Goal: Task Accomplishment & Management: Use online tool/utility

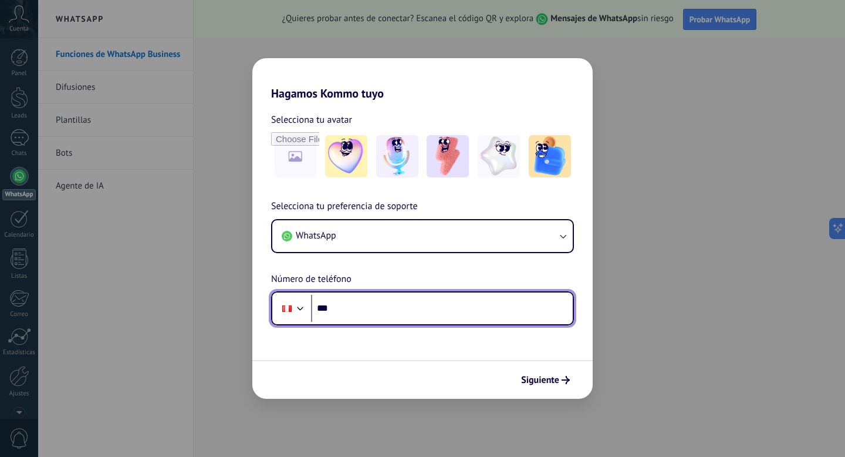
click at [442, 313] on input "***" at bounding box center [442, 308] width 262 height 27
type input "**********"
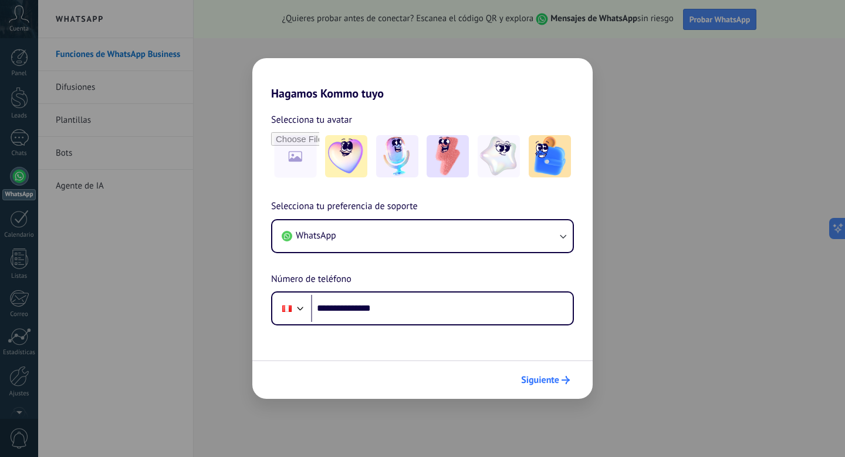
click at [546, 377] on span "Siguiente" at bounding box center [540, 380] width 38 height 8
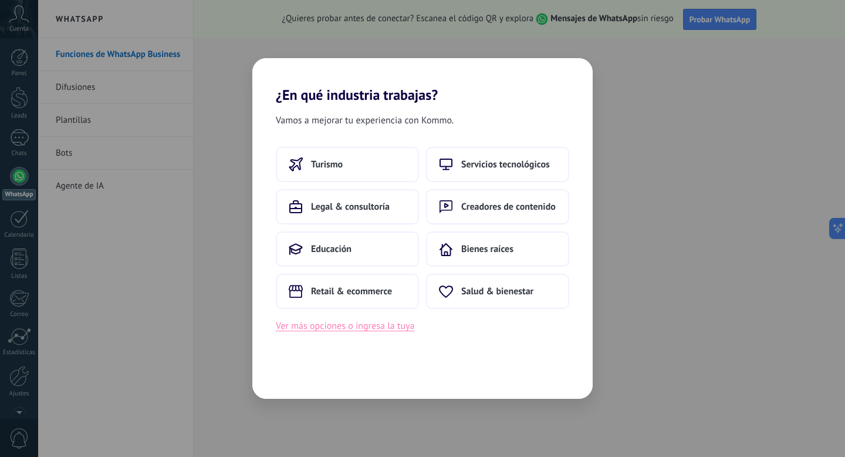
click at [373, 327] on button "Ver más opciones o ingresa la tuya" at bounding box center [345, 325] width 139 height 15
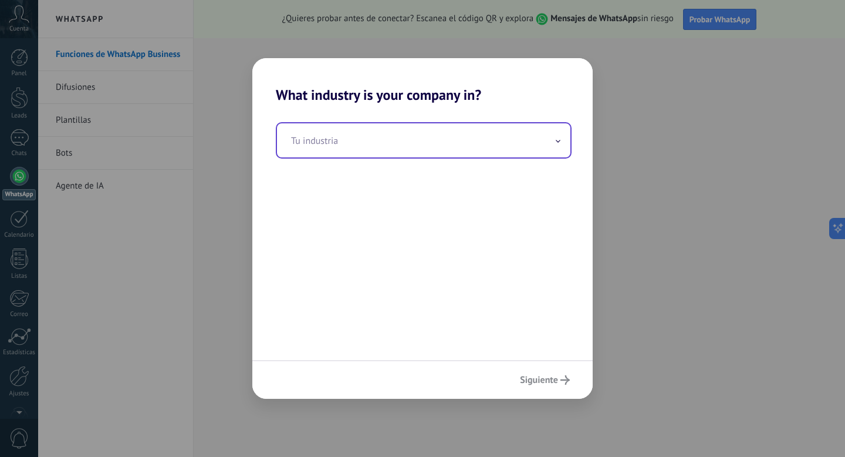
click at [389, 154] on input "text" at bounding box center [424, 140] width 294 height 34
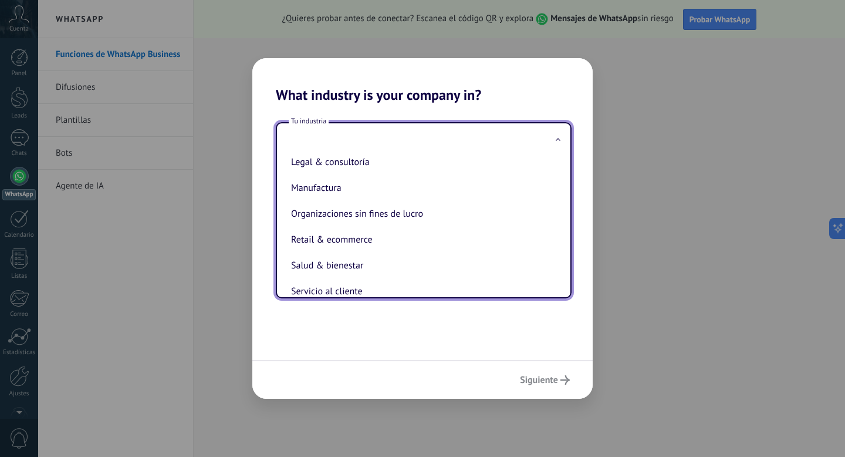
scroll to position [158, 0]
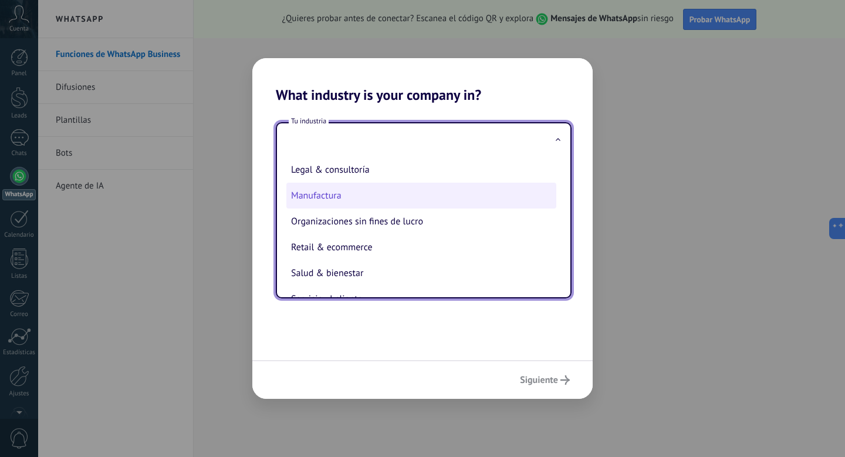
click at [370, 208] on li "Manufactura" at bounding box center [421, 196] width 270 height 26
type input "**********"
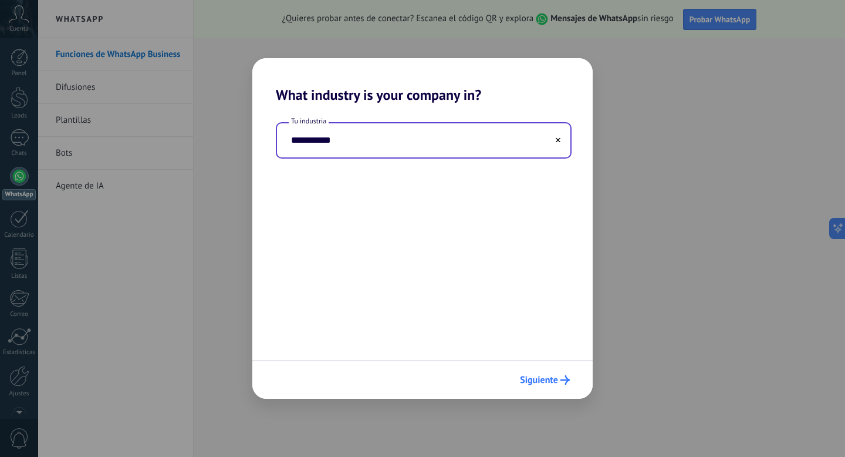
click at [548, 382] on span "Siguiente" at bounding box center [539, 380] width 38 height 8
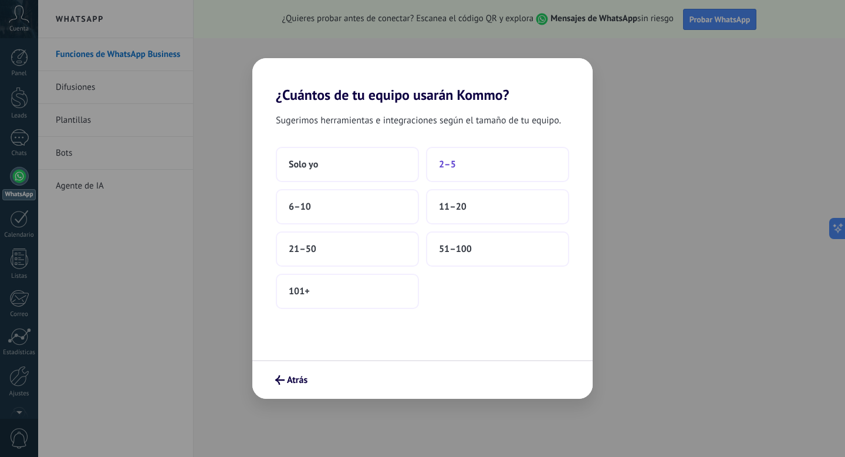
click at [459, 166] on button "2–5" at bounding box center [497, 164] width 143 height 35
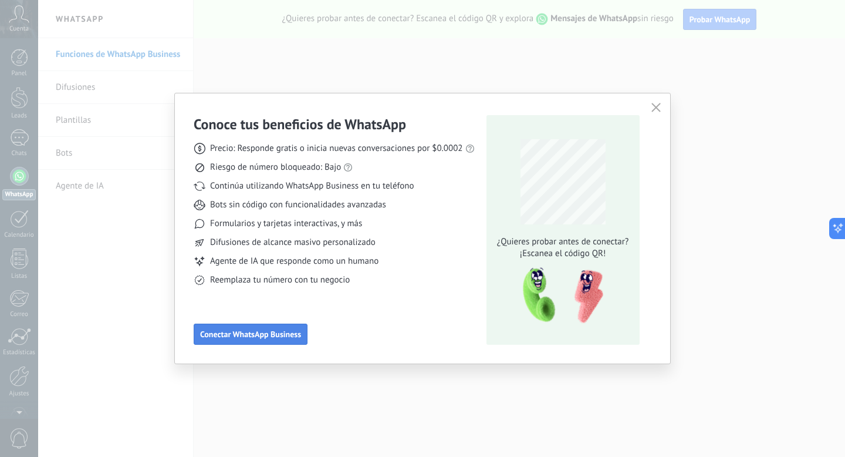
click at [293, 334] on span "Conectar WhatsApp Business" at bounding box center [250, 334] width 101 height 8
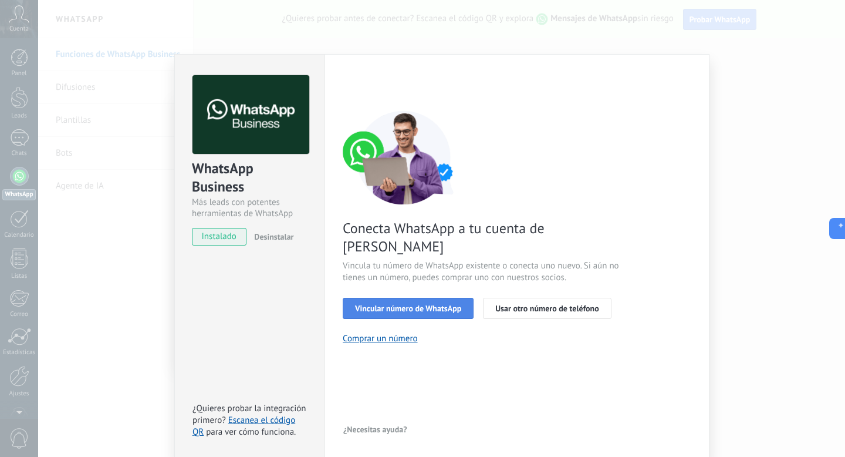
click at [384, 304] on span "Vincular número de WhatsApp" at bounding box center [408, 308] width 106 height 8
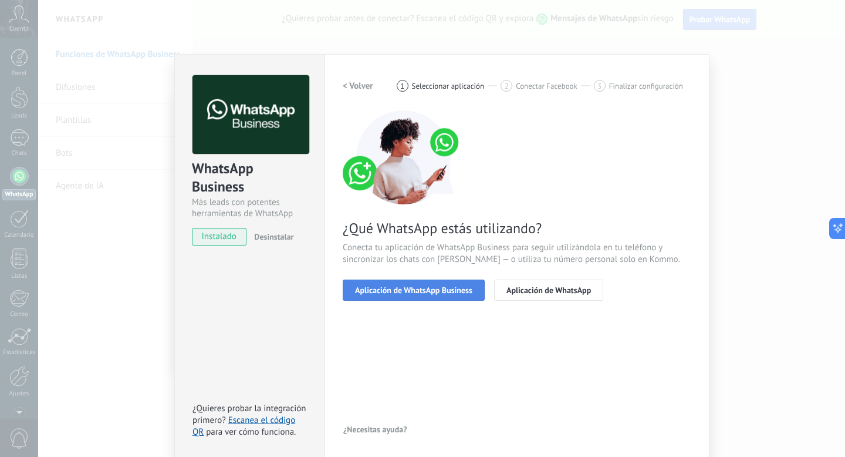
click at [419, 297] on button "Aplicación de WhatsApp Business" at bounding box center [414, 289] width 142 height 21
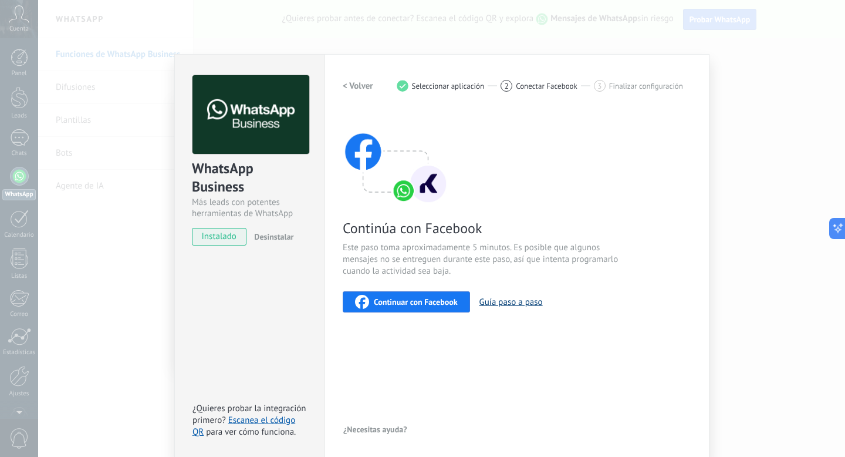
click at [494, 302] on button "Guía paso a paso" at bounding box center [511, 301] width 63 height 11
click at [250, 421] on link "Escanea el código QR" at bounding box center [244, 425] width 103 height 23
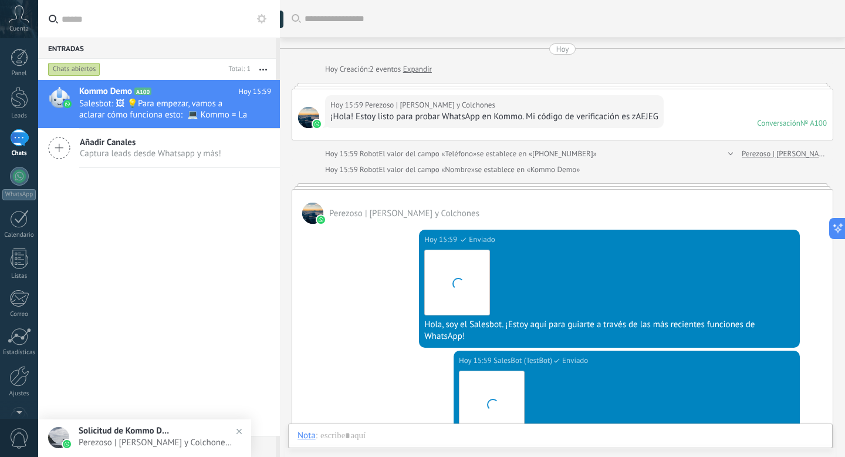
scroll to position [18, 0]
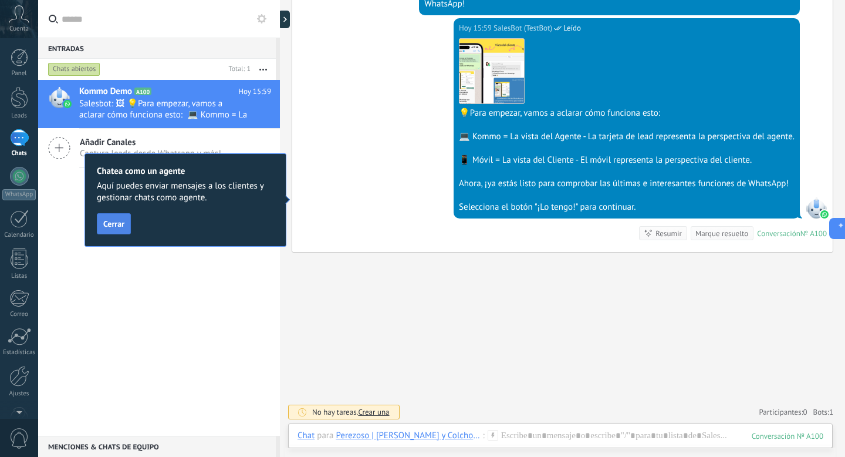
click at [116, 224] on span "Cerrar" at bounding box center [113, 224] width 21 height 8
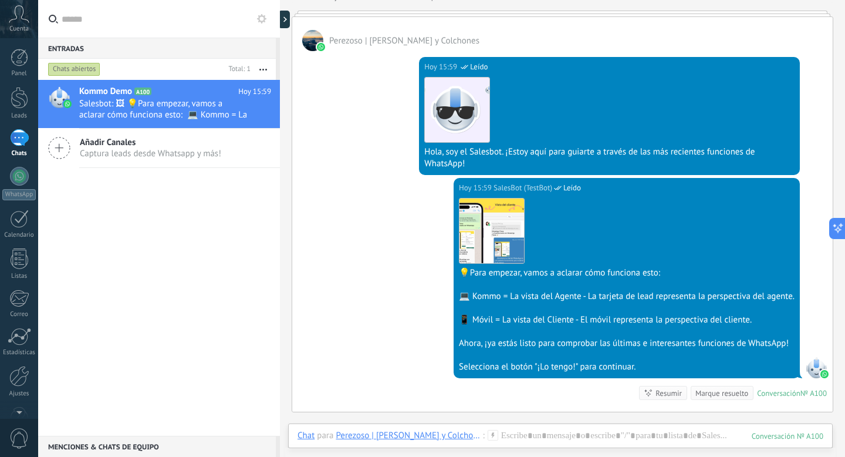
scroll to position [176, 0]
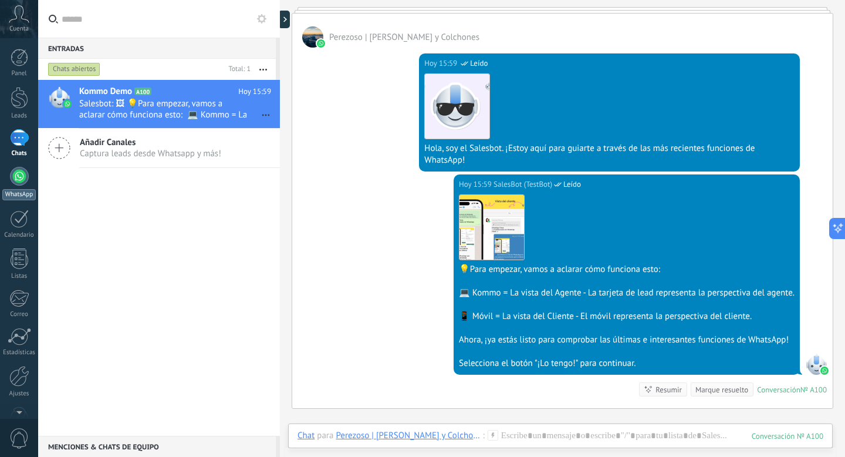
click at [25, 182] on div at bounding box center [19, 176] width 19 height 19
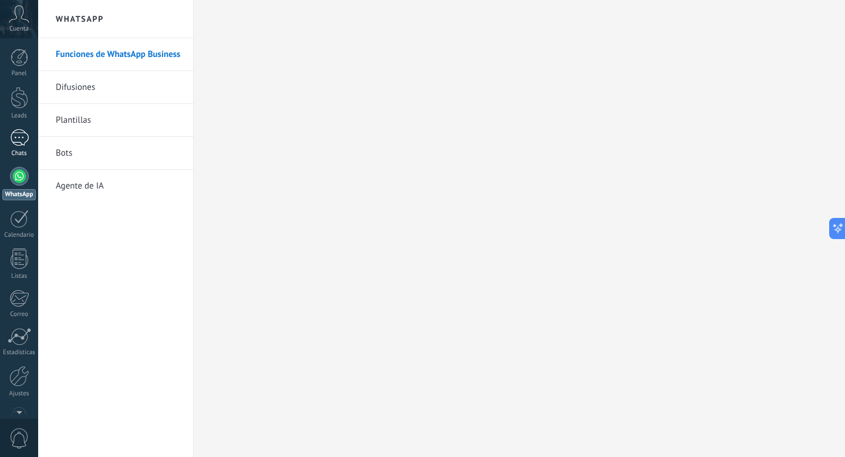
click at [12, 141] on div "1" at bounding box center [19, 137] width 19 height 17
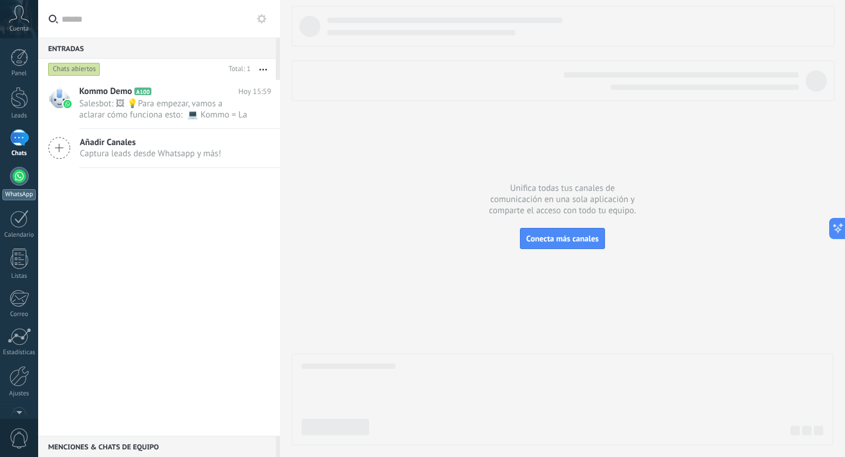
click at [15, 176] on div at bounding box center [19, 176] width 19 height 19
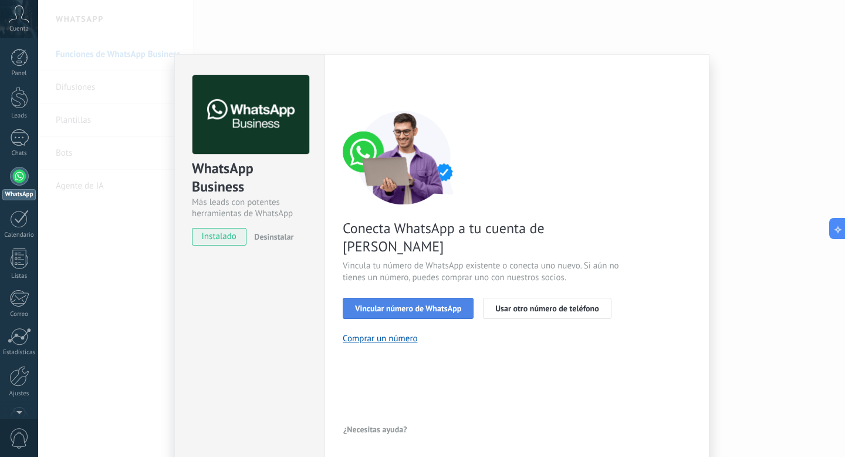
click at [416, 304] on span "Vincular número de WhatsApp" at bounding box center [408, 308] width 106 height 8
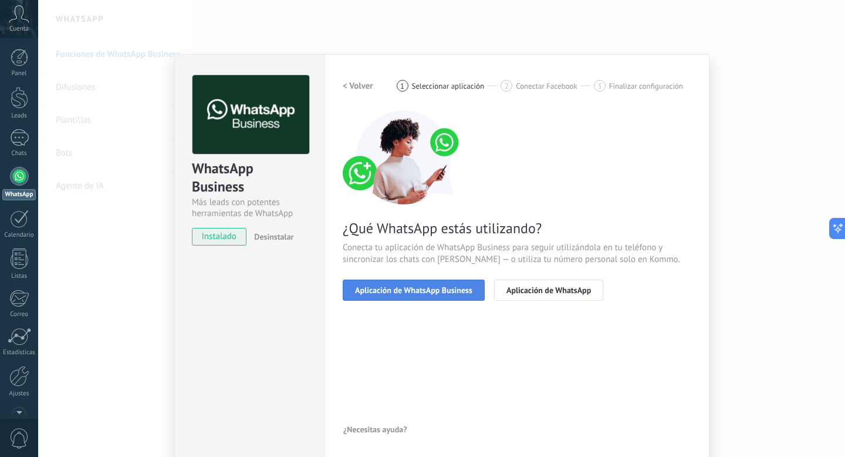
click at [411, 289] on span "Aplicación de WhatsApp Business" at bounding box center [413, 290] width 117 height 8
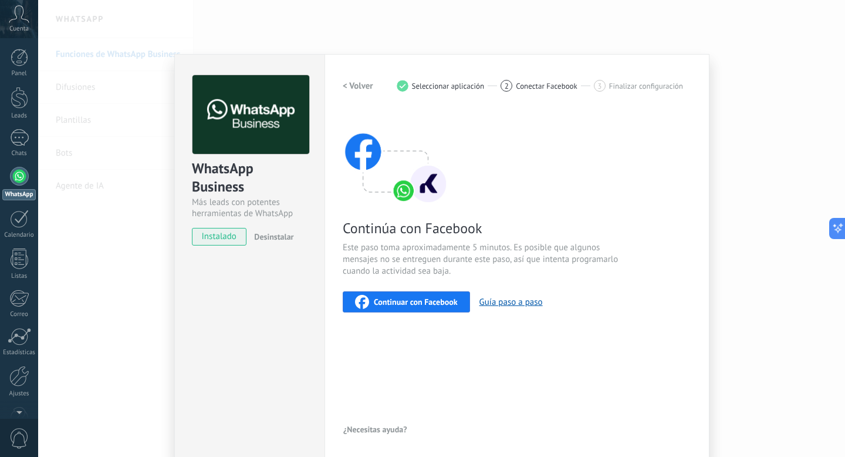
click at [420, 301] on span "Continuar con Facebook" at bounding box center [416, 302] width 84 height 8
click at [439, 307] on div "Continuar con Facebook" at bounding box center [406, 302] width 103 height 14
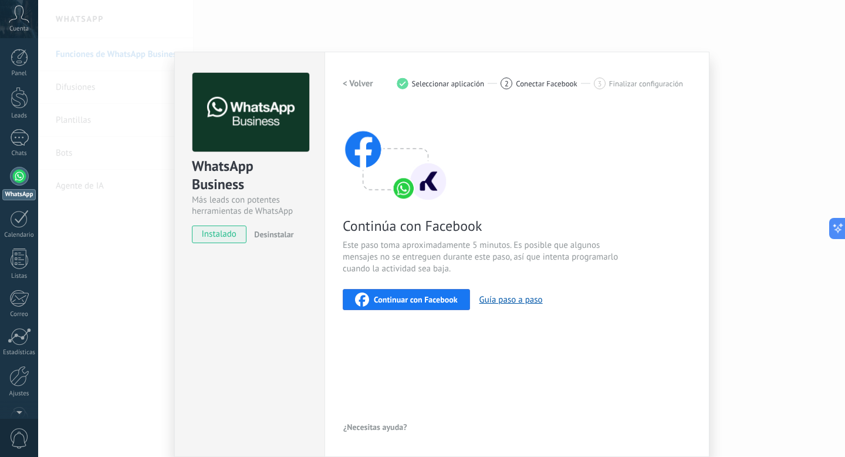
click at [437, 302] on span "Continuar con Facebook" at bounding box center [416, 299] width 84 height 8
